Goal: Find specific fact: Find specific page/section

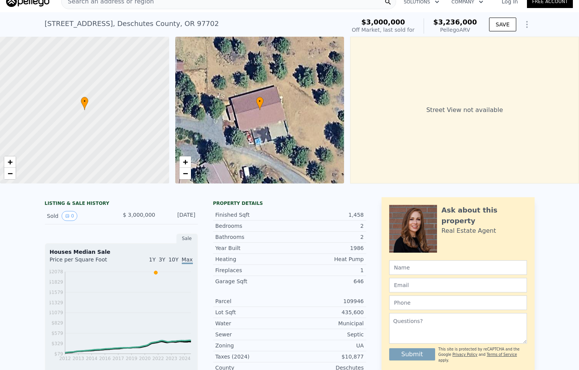
scroll to position [10, 0]
click at [71, 221] on button "0" at bounding box center [70, 216] width 16 height 10
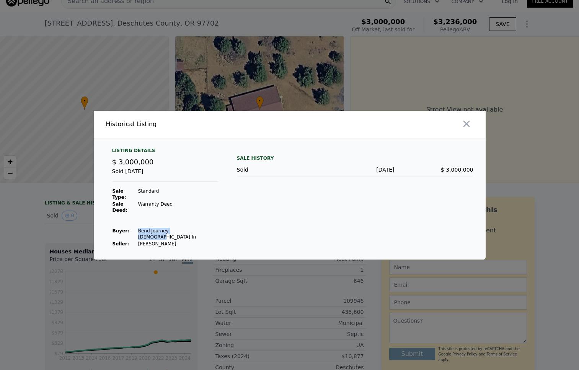
drag, startPoint x: 137, startPoint y: 228, endPoint x: 189, endPoint y: 226, distance: 52.1
click at [189, 228] on td "Bend Journey [DEMOGRAPHIC_DATA] In" at bounding box center [178, 234] width 81 height 13
copy td "Bend Journey [DEMOGRAPHIC_DATA] In"
click at [464, 129] on icon "button" at bounding box center [466, 124] width 11 height 11
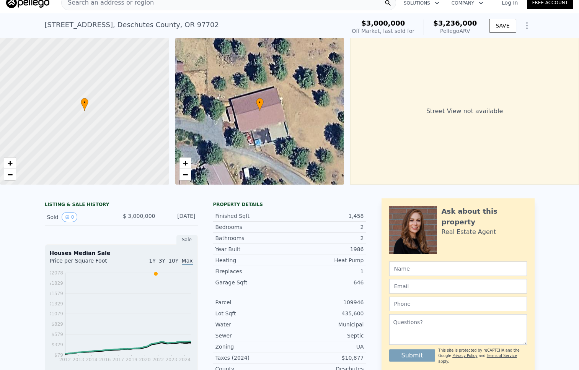
scroll to position [8, 0]
click at [184, 176] on span "−" at bounding box center [184, 175] width 5 height 10
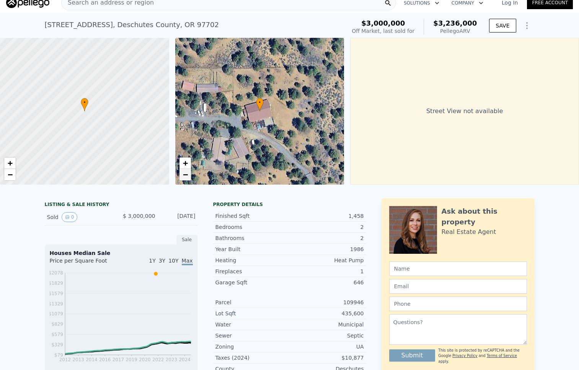
click at [184, 176] on span "−" at bounding box center [184, 175] width 5 height 10
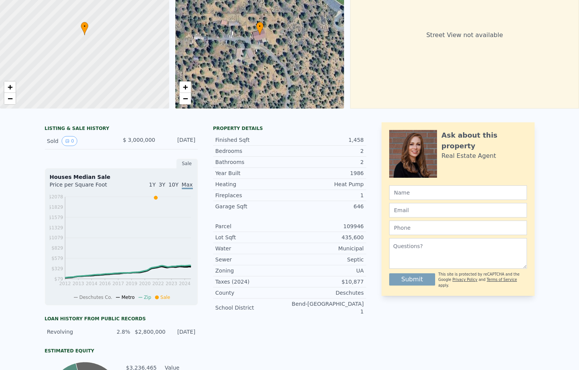
scroll to position [3, 0]
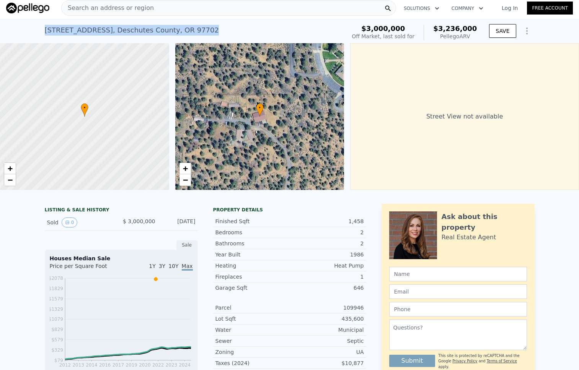
drag, startPoint x: 42, startPoint y: 30, endPoint x: 192, endPoint y: 28, distance: 150.8
click at [192, 28] on div "[STREET_ADDRESS]" at bounding box center [132, 30] width 174 height 11
copy div "[STREET_ADDRESS]"
